Goal: Task Accomplishment & Management: Complete application form

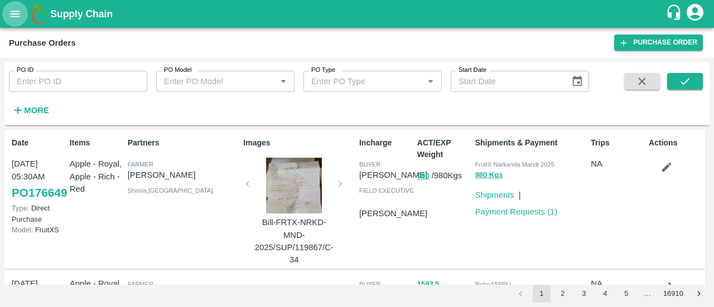
click at [11, 16] on icon "open drawer" at bounding box center [15, 14] width 12 height 12
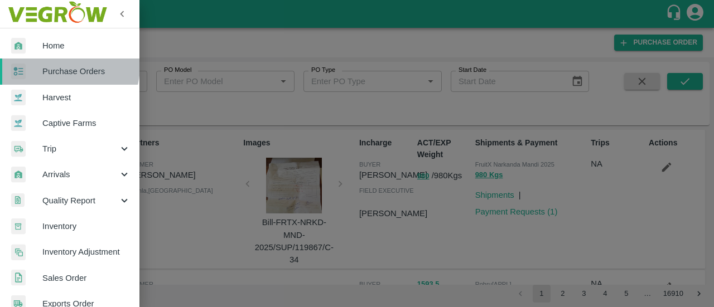
click at [64, 66] on span "Purchase Orders" at bounding box center [86, 71] width 88 height 12
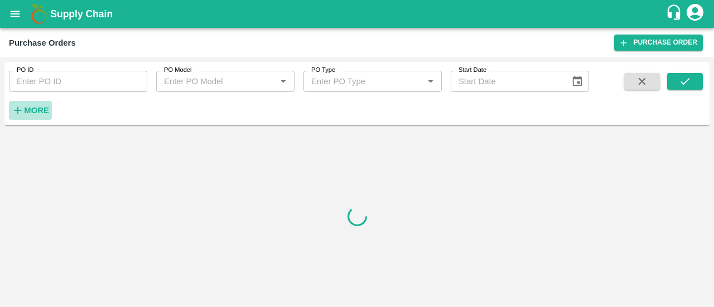
click at [28, 111] on strong "More" at bounding box center [36, 110] width 25 height 9
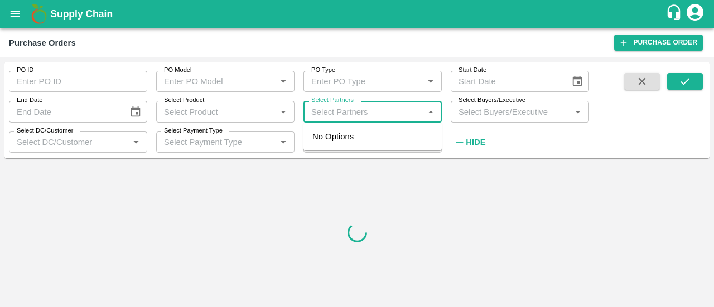
click at [346, 109] on input "Select Partners" at bounding box center [363, 111] width 113 height 15
paste input "9418983243"
type input "9418983243"
click at [341, 148] on div "Beli ram-Aani , Kullu-9418983243" at bounding box center [373, 143] width 138 height 32
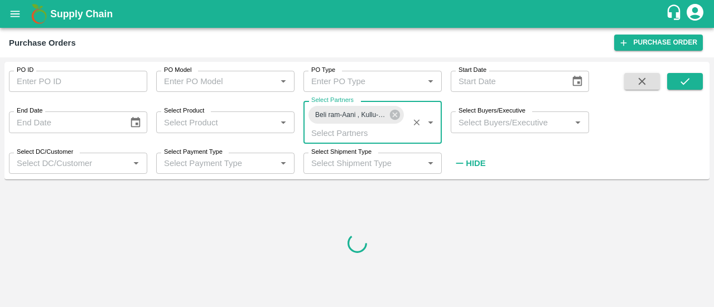
type input "DD/MM/YYYY"
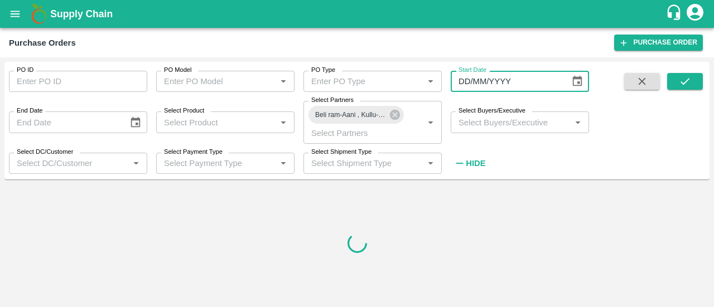
click at [513, 84] on input "DD/MM/YYYY" at bounding box center [507, 81] width 112 height 21
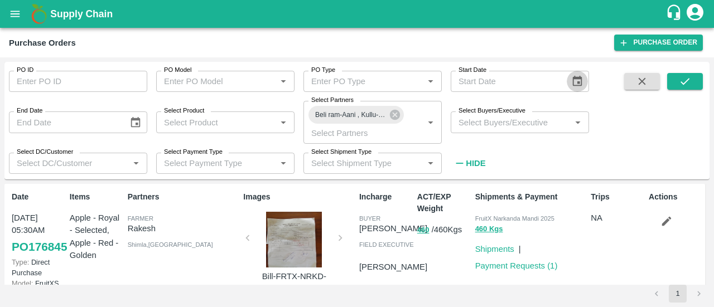
click at [582, 81] on icon "Choose date" at bounding box center [577, 81] width 12 height 12
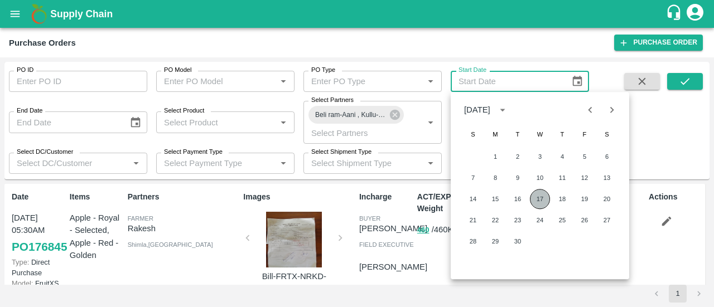
click at [540, 204] on button "17" at bounding box center [540, 199] width 20 height 20
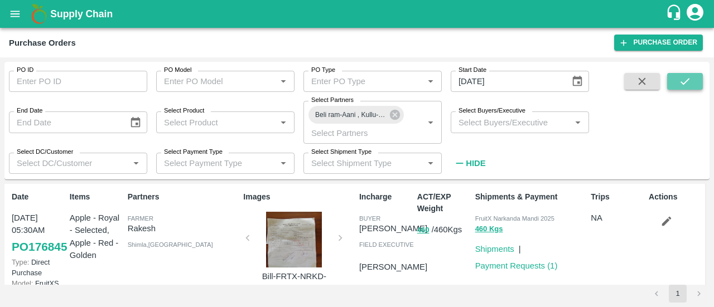
click at [690, 75] on icon "submit" at bounding box center [685, 81] width 12 height 12
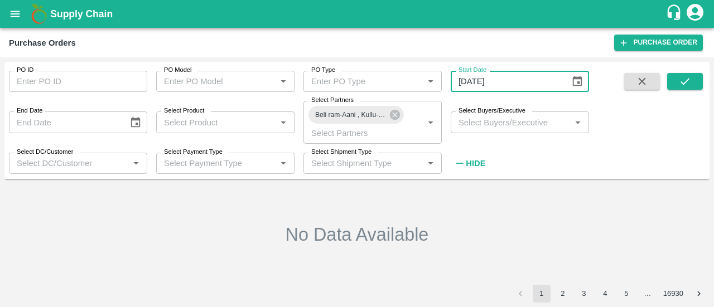
click at [543, 87] on input "[DATE]" at bounding box center [507, 81] width 112 height 21
click at [531, 81] on input "[DATE]" at bounding box center [507, 81] width 112 height 21
type input "[DATE]"
